Goal: Task Accomplishment & Management: Manage account settings

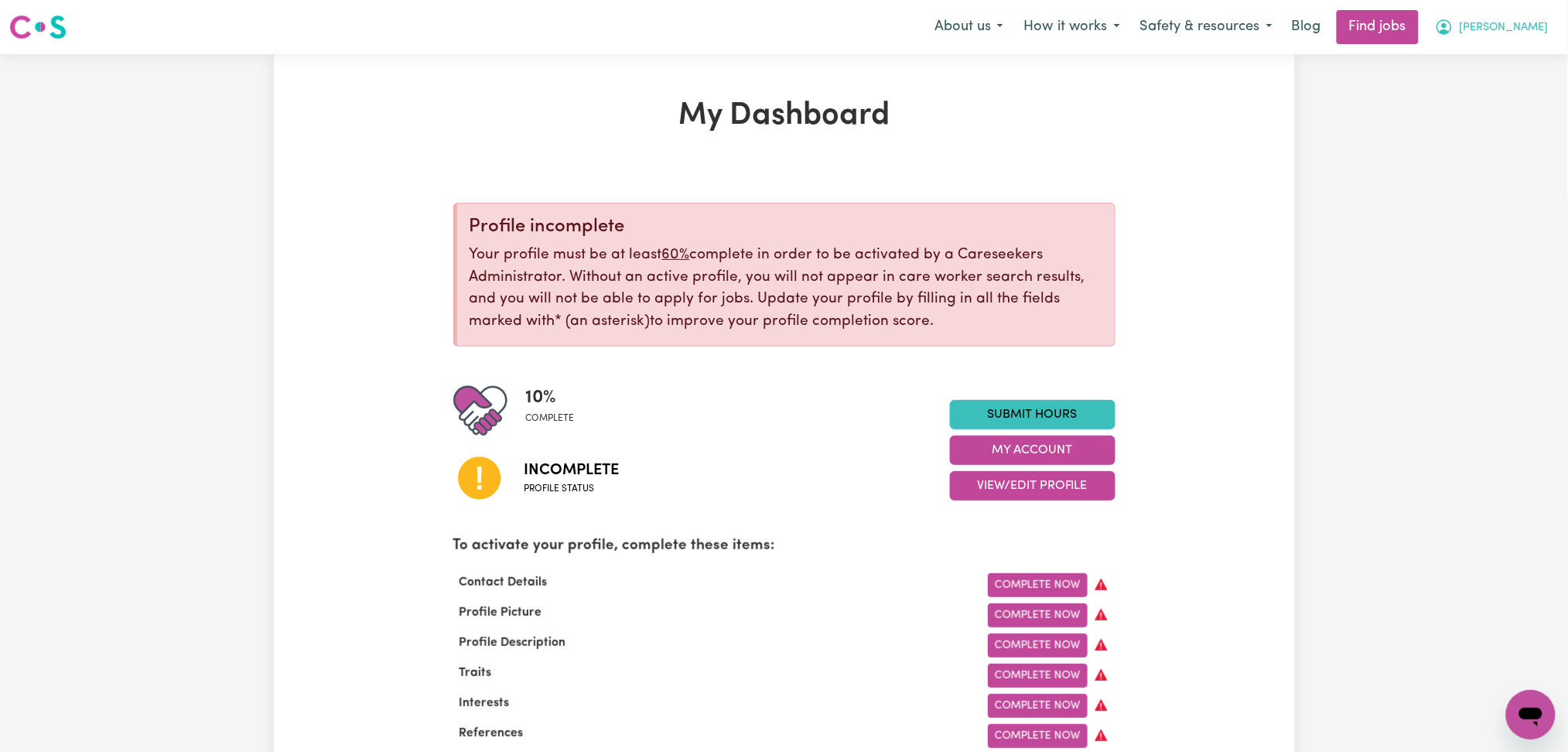
click at [1500, 34] on span "[PERSON_NAME]" at bounding box center [1504, 28] width 89 height 17
click at [1484, 115] on link "Logout" at bounding box center [1496, 118] width 122 height 29
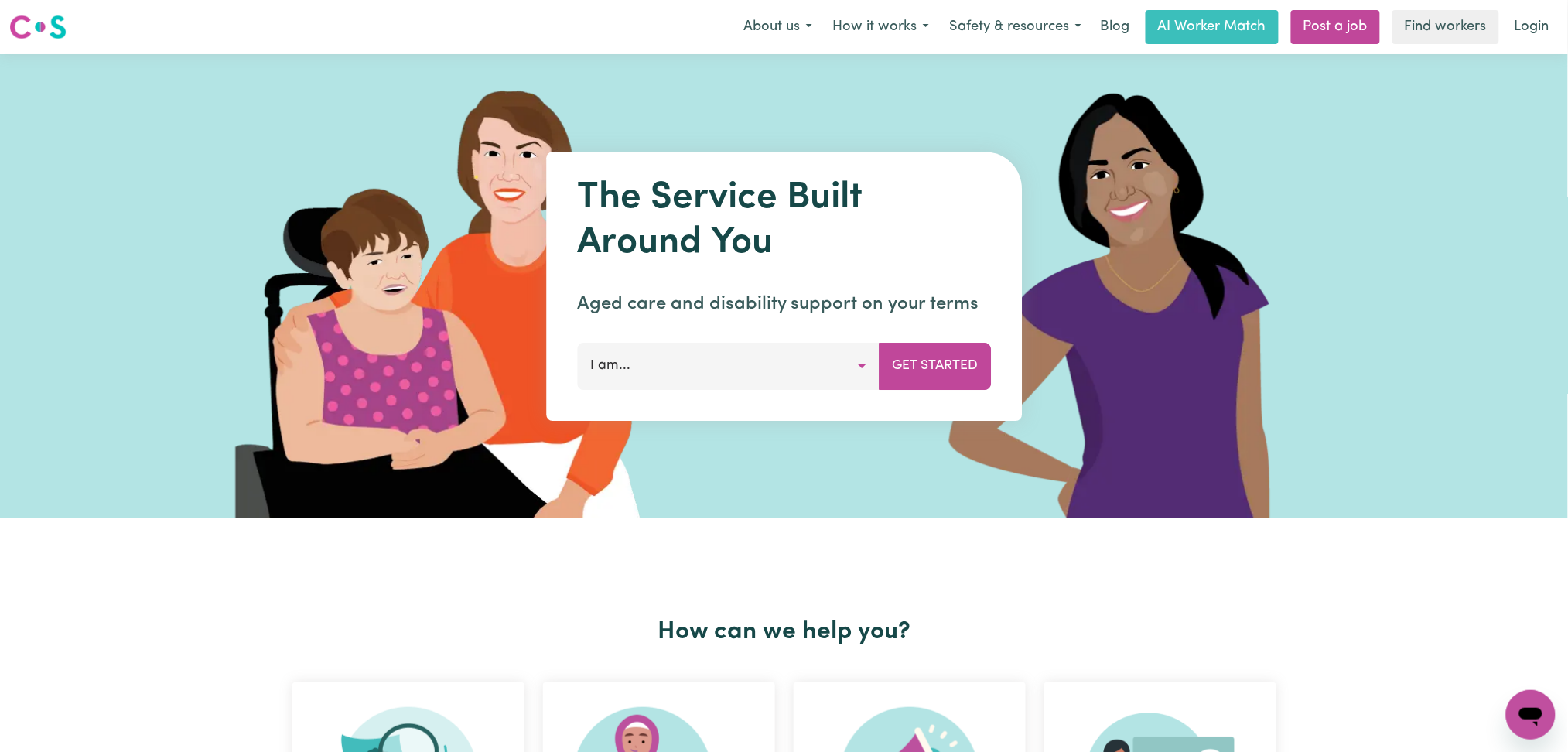
click at [1562, 24] on div "Menu About us How it works Safety & resources Blog AI Worker Match Post a job F…" at bounding box center [784, 27] width 1568 height 35
click at [1540, 24] on link "Login" at bounding box center [1532, 27] width 54 height 34
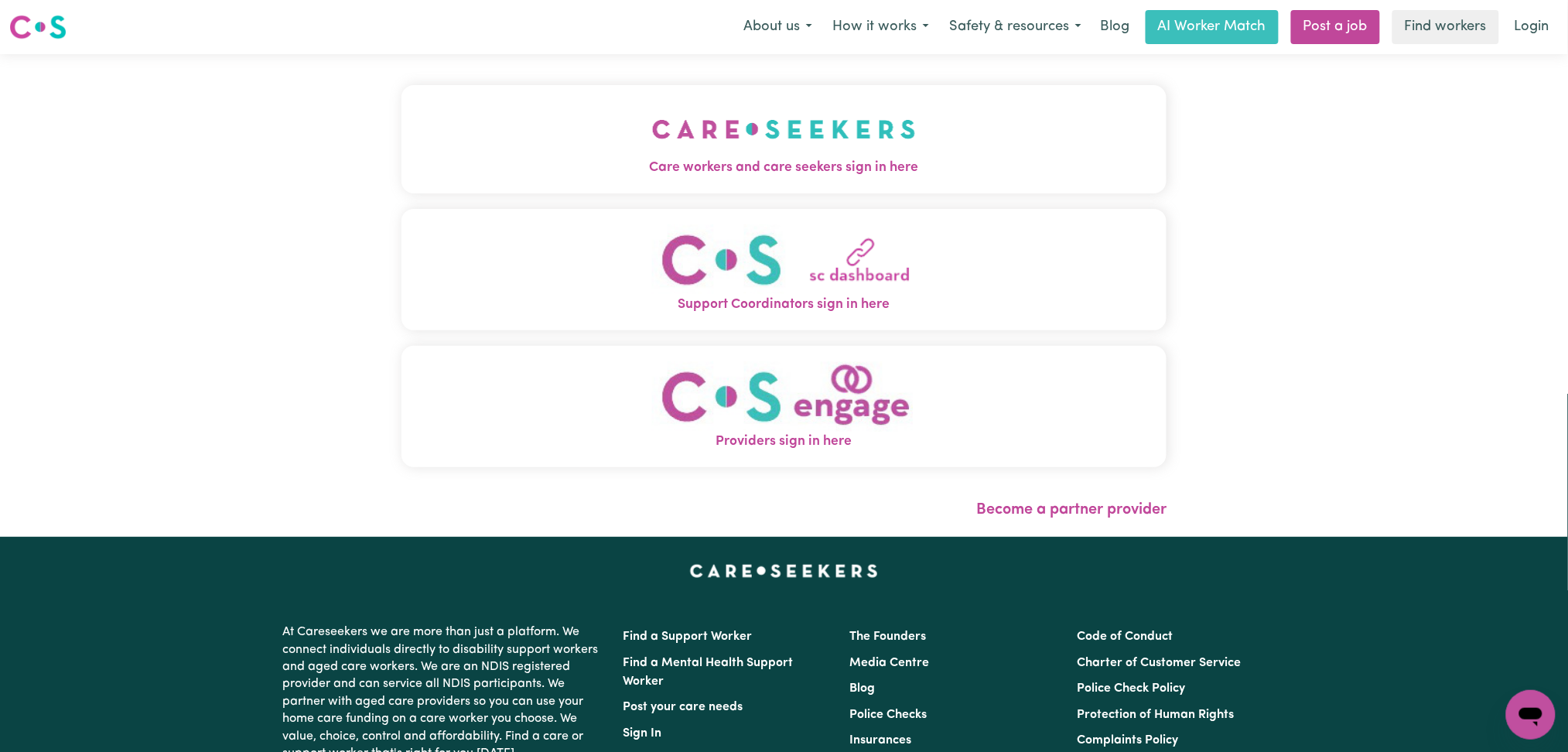
click at [681, 150] on img "Care workers and care seekers sign in here" at bounding box center [784, 129] width 264 height 57
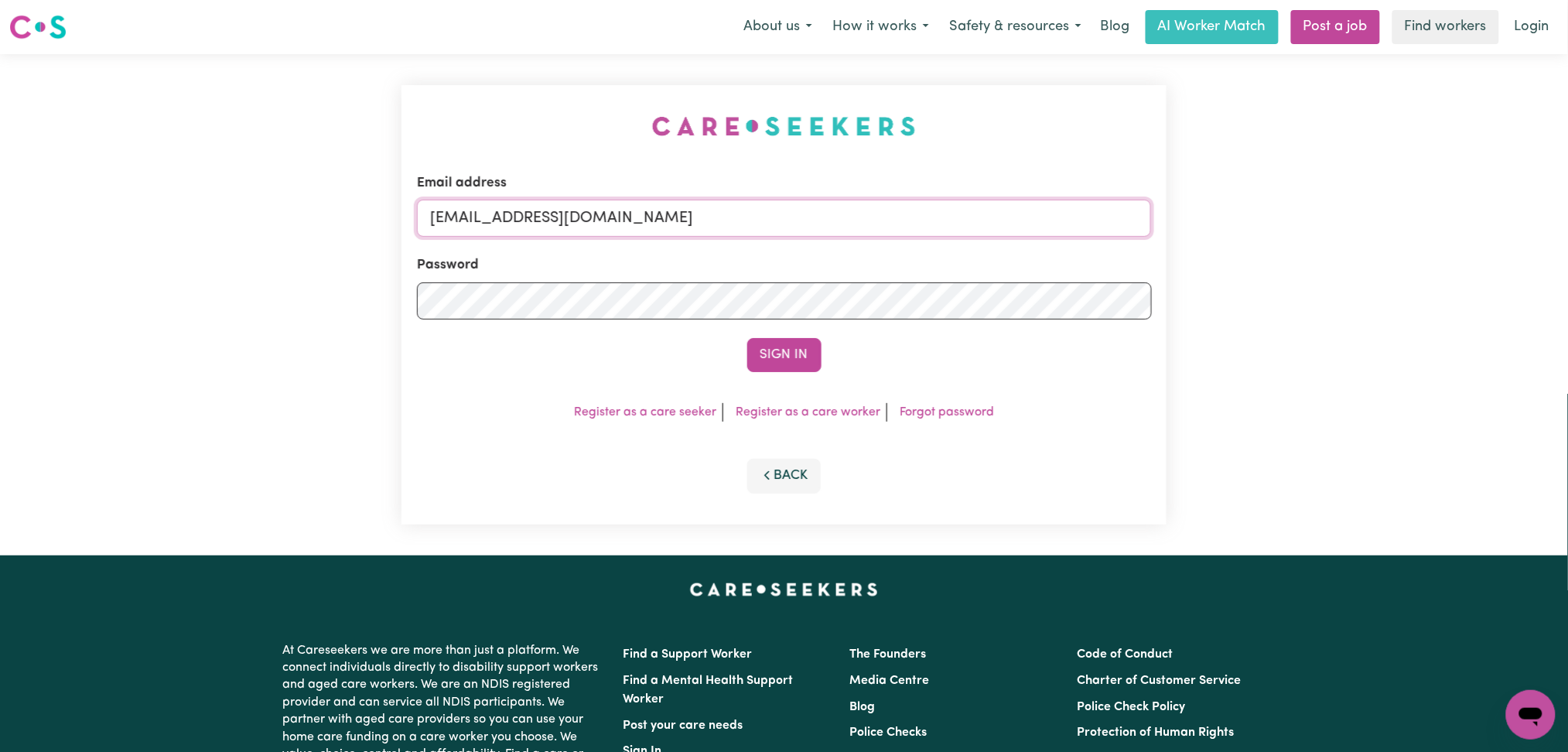
click at [646, 201] on input "[EMAIL_ADDRESS][DOMAIN_NAME]" at bounding box center [784, 217] width 735 height 37
drag, startPoint x: 509, startPoint y: 215, endPoint x: 873, endPoint y: 248, distance: 365.5
click at [873, 248] on form "Email address Superuser~[EMAIL_ADDRESS][DOMAIN_NAME] Password Sign In" at bounding box center [784, 272] width 735 height 198
type input "Superuser~[EMAIL_ADDRESS][DOMAIN_NAME]"
click at [793, 371] on button "Sign In" at bounding box center [784, 354] width 74 height 34
